Goal: Task Accomplishment & Management: Manage account settings

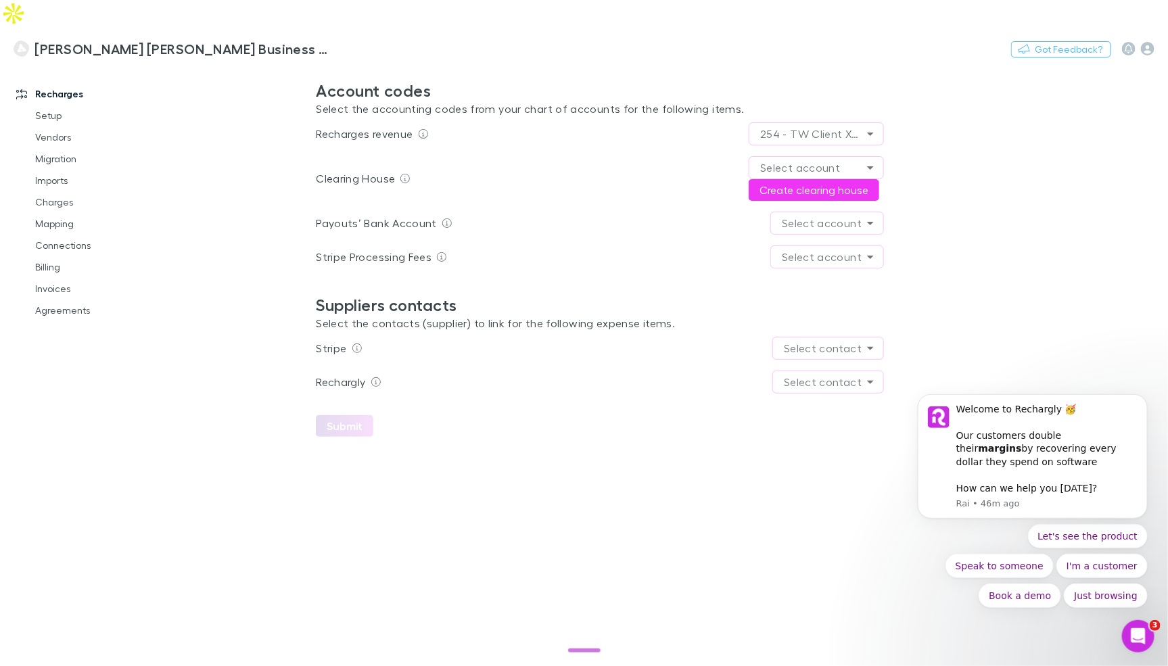
click at [1058, 322] on main "**********" at bounding box center [670, 379] width 995 height 628
click at [1146, 401] on icon "Dismiss notification" at bounding box center [1142, 396] width 7 height 7
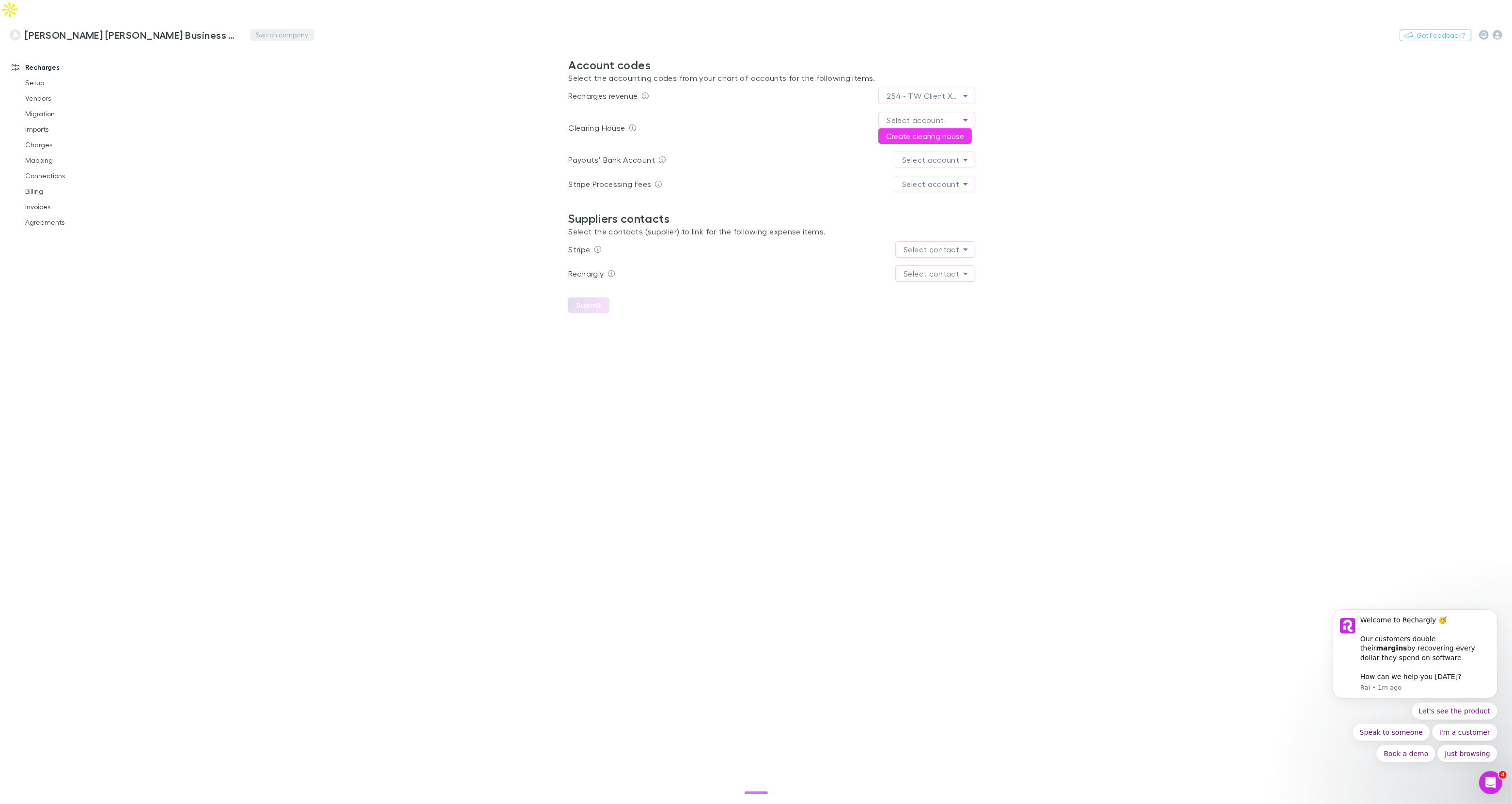
drag, startPoint x: 246, startPoint y: 11, endPoint x: 264, endPoint y: 14, distance: 18.2
click at [246, 19] on div "Thorne Widgery Business Advisors and Chartered Accountants Switch company Nothi…" at bounding box center [756, 34] width 1512 height 31
click at [267, 29] on button "Switch company" at bounding box center [282, 35] width 64 height 11
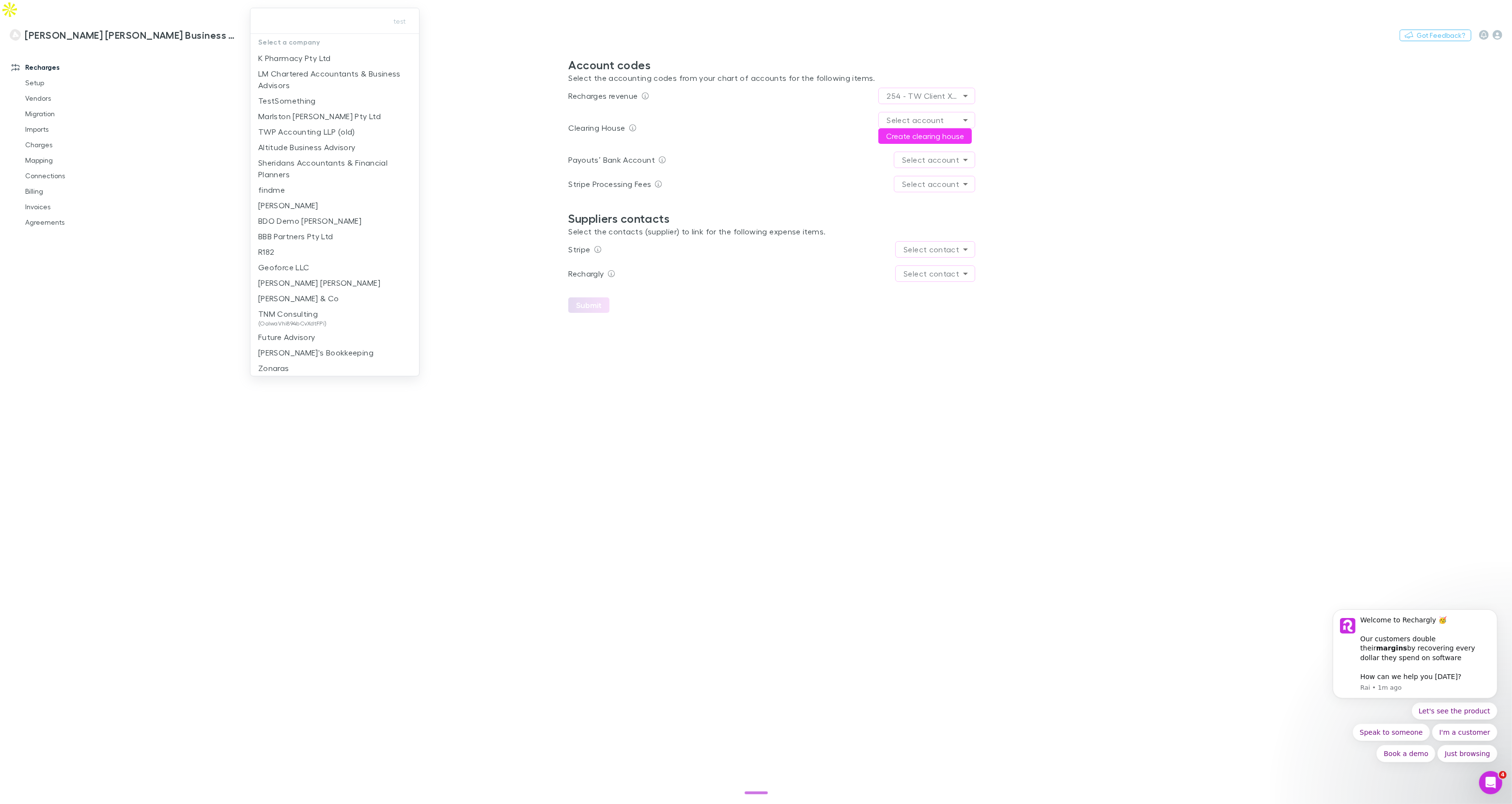
click at [316, 79] on p "LM Chartered Accountants & Business Advisors" at bounding box center [335, 80] width 153 height 23
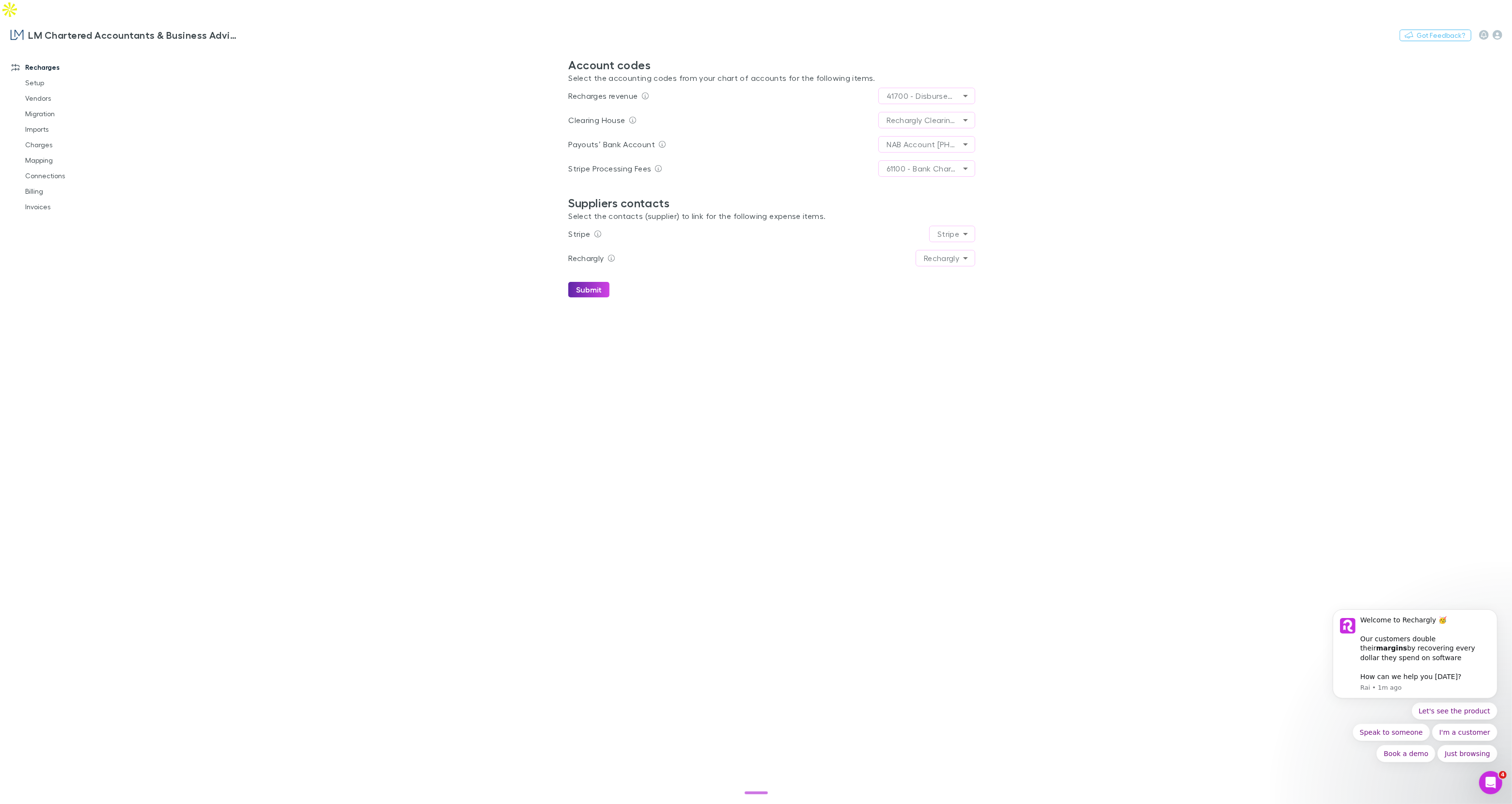
drag, startPoint x: 46, startPoint y: 115, endPoint x: 161, endPoint y: 45, distance: 134.6
click at [46, 122] on link "Imports" at bounding box center [73, 130] width 115 height 16
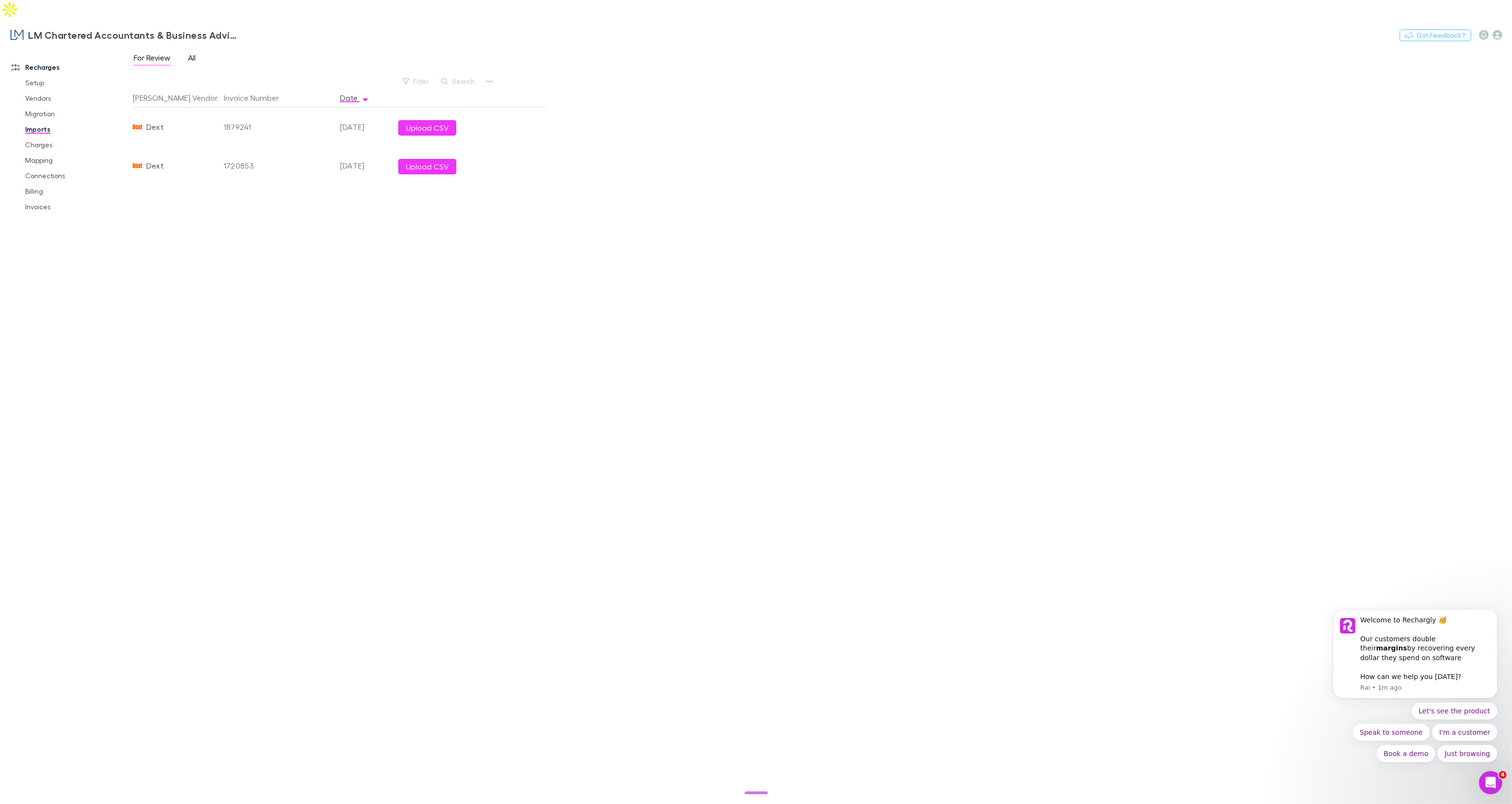
click at [194, 53] on span "All" at bounding box center [191, 59] width 8 height 13
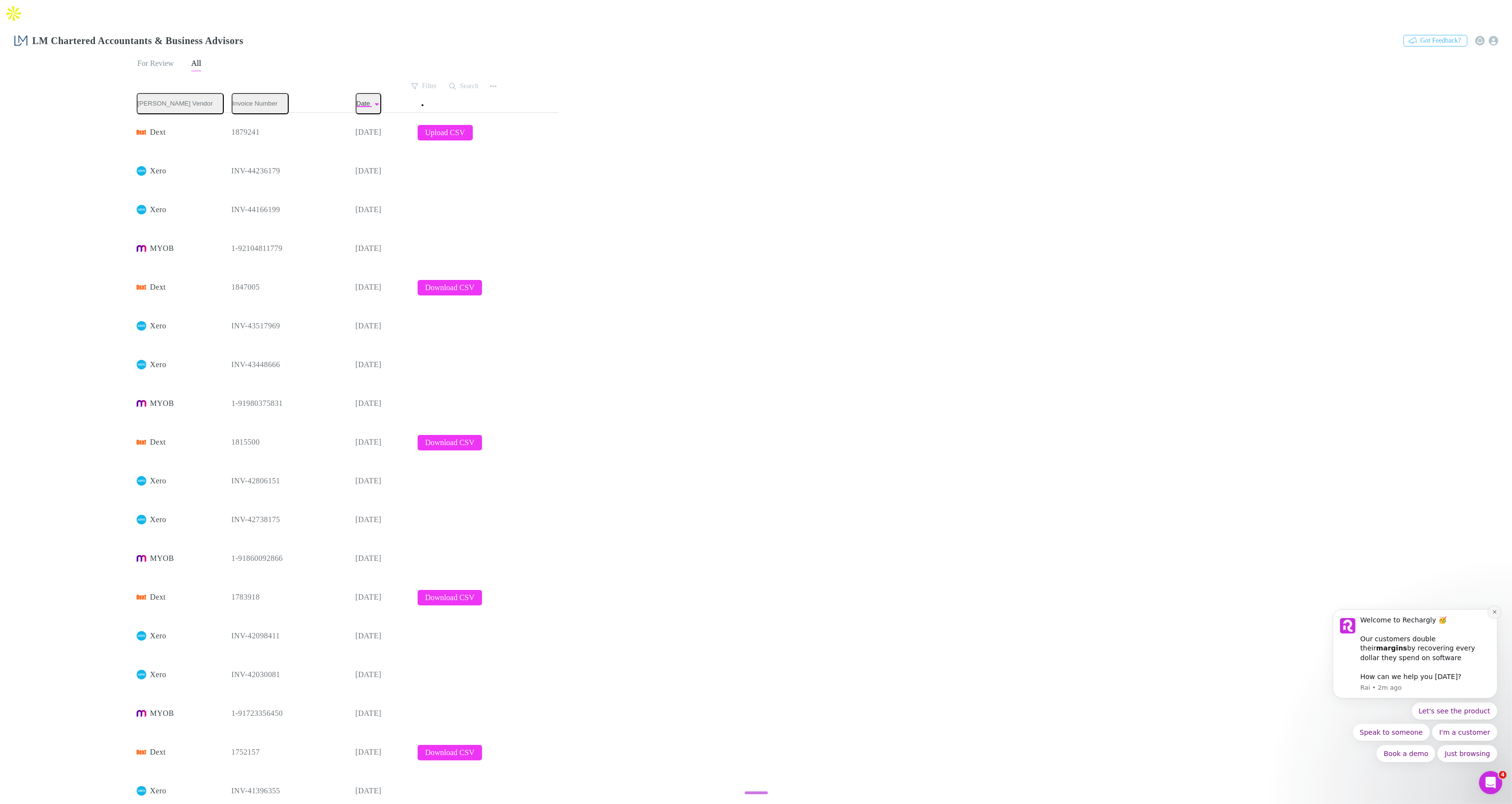
click at [1493, 613] on button "Dismiss notification" at bounding box center [1494, 612] width 13 height 13
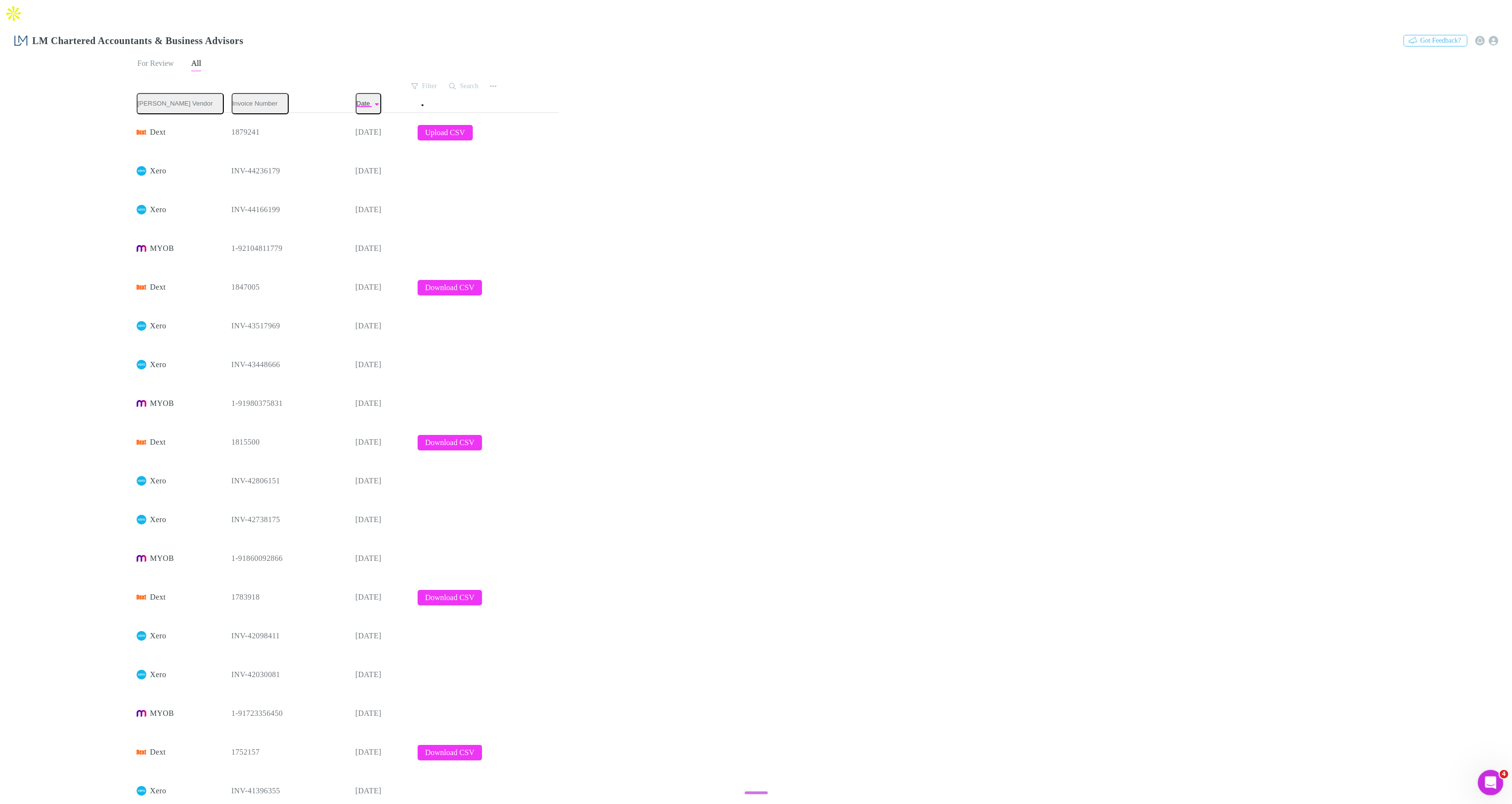
click at [1487, 780] on icon "Open Intercom Messenger" at bounding box center [1489, 782] width 16 height 16
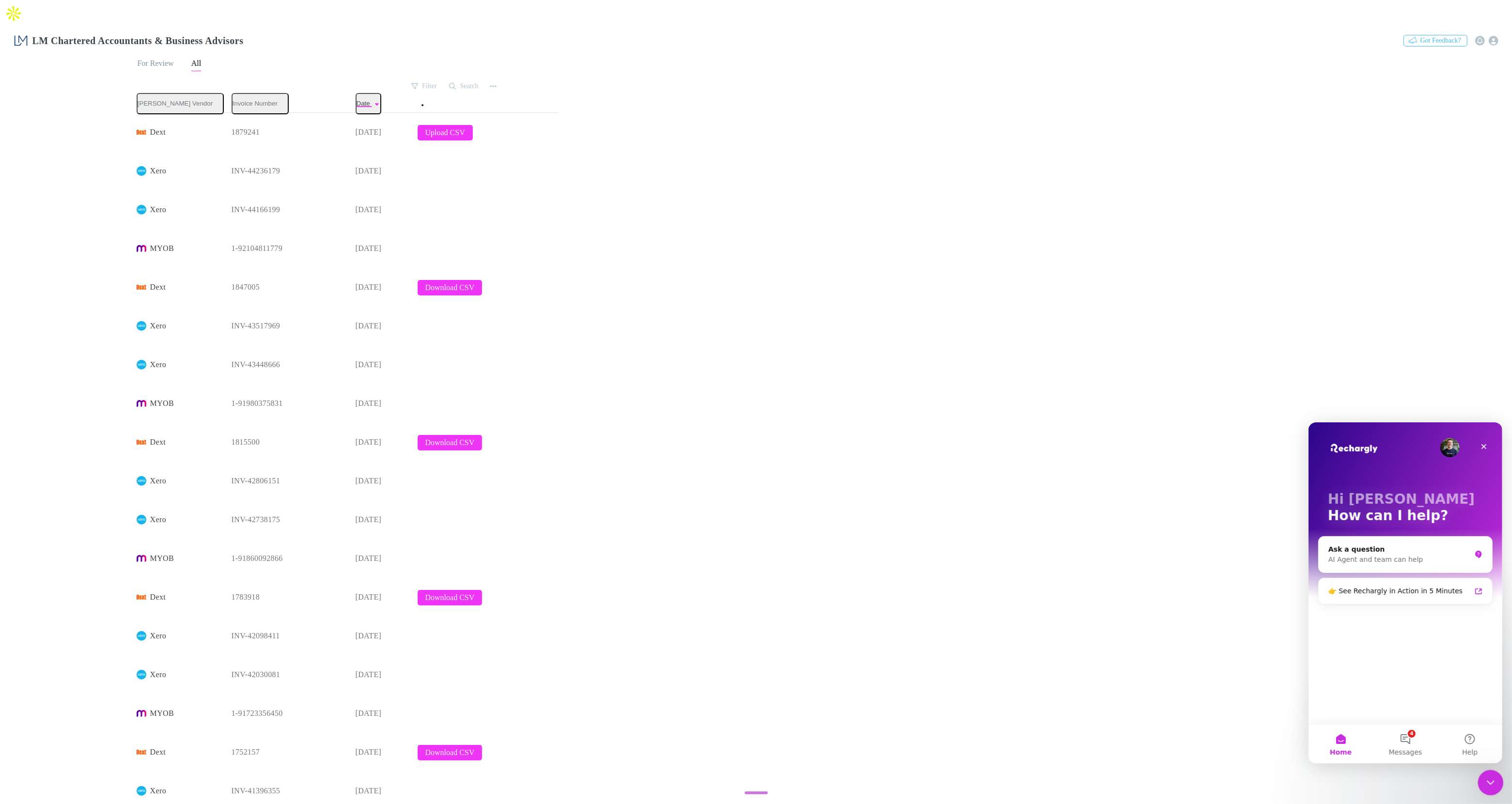
drag, startPoint x: 2783, startPoint y: 1574, endPoint x: 1490, endPoint y: 783, distance: 1515.8
click at [1490, 783] on icon "Close Intercom Messenger" at bounding box center [1489, 781] width 11 height 11
